Goal: Navigation & Orientation: Find specific page/section

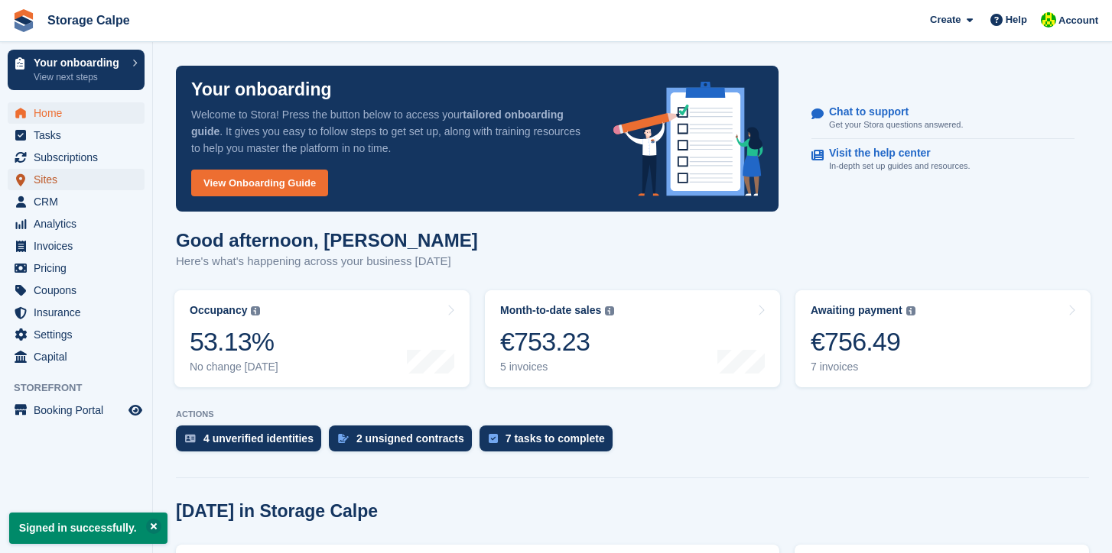
click at [54, 182] on span "Sites" at bounding box center [80, 179] width 92 height 21
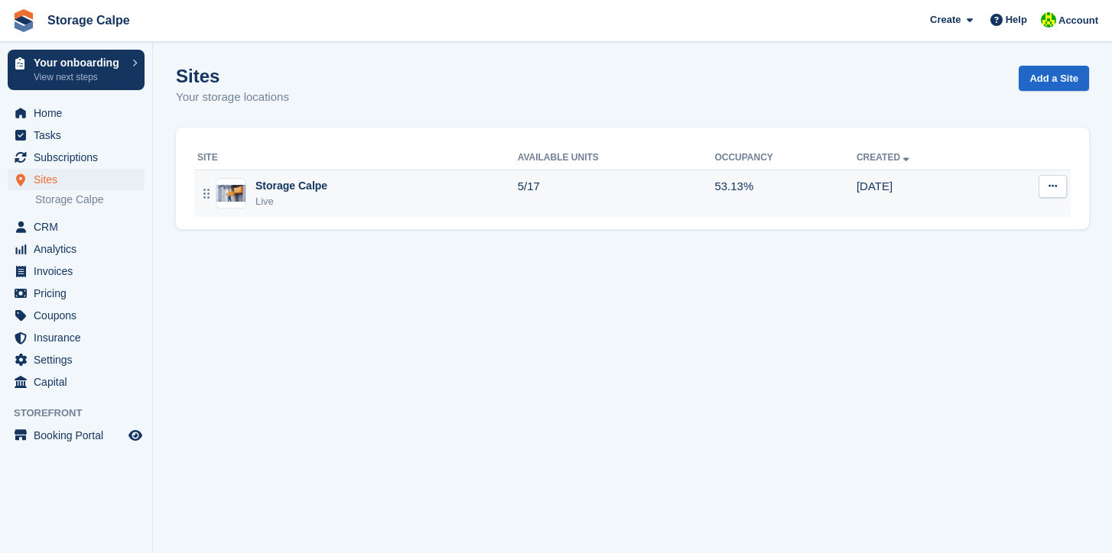
click at [329, 190] on div "Storage Calpe Live" at bounding box center [357, 193] width 320 height 31
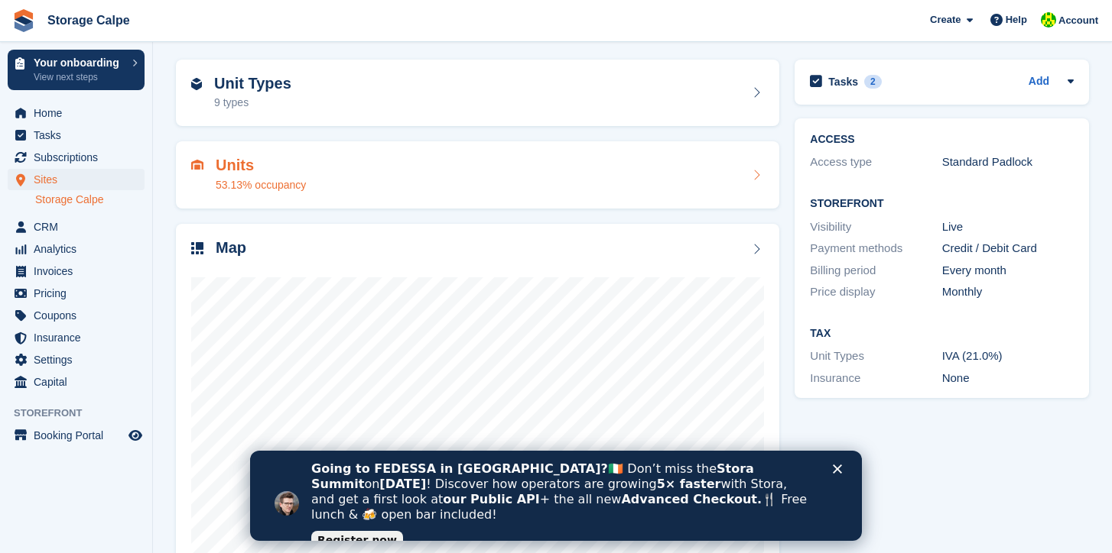
scroll to position [99, 0]
